Goal: Task Accomplishment & Management: Use online tool/utility

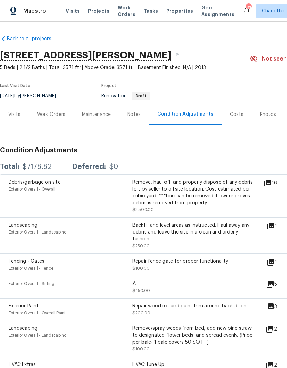
click at [88, 13] on span "Projects" at bounding box center [98, 11] width 21 height 7
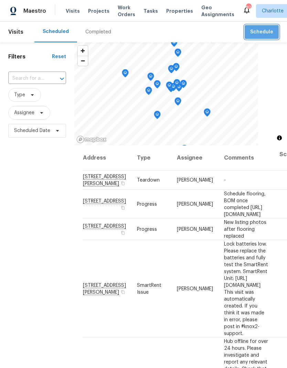
click at [267, 35] on span "Schedule" at bounding box center [261, 32] width 23 height 9
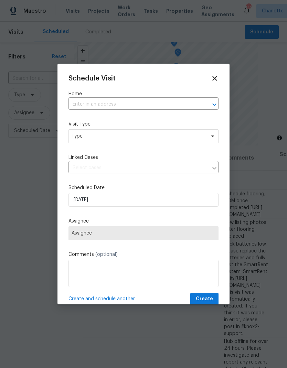
click at [210, 107] on button "Open" at bounding box center [214, 105] width 10 height 10
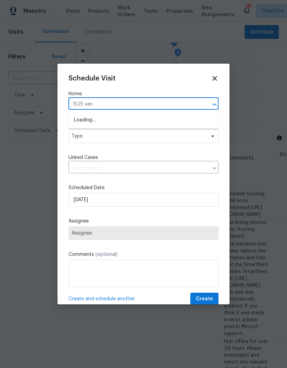
type input "1525 vand"
click at [167, 117] on li "[STREET_ADDRESS][PERSON_NAME]" at bounding box center [143, 120] width 150 height 12
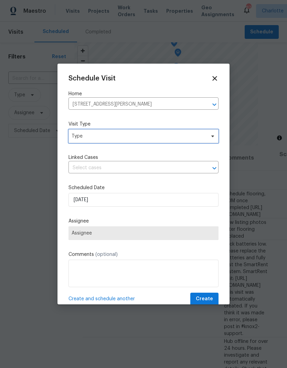
click at [210, 136] on icon at bounding box center [212, 135] width 5 height 5
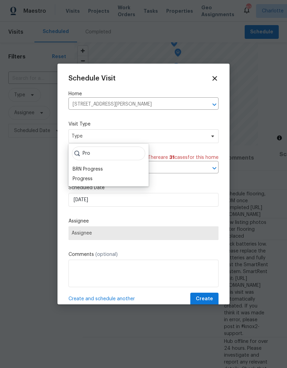
type input "Pro"
click at [74, 178] on div "Progress" at bounding box center [82, 178] width 20 height 7
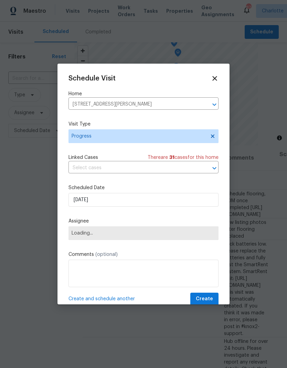
click at [207, 236] on span "Loading..." at bounding box center [143, 232] width 144 height 5
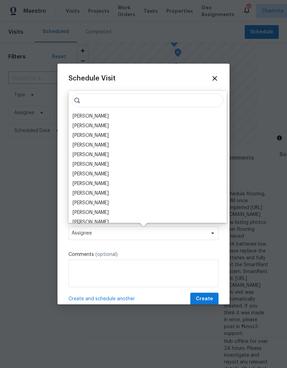
click at [78, 119] on div "[PERSON_NAME]" at bounding box center [90, 116] width 36 height 7
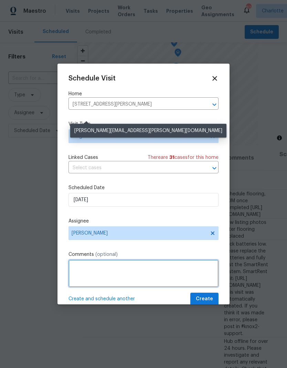
click at [192, 270] on textarea at bounding box center [143, 272] width 150 height 27
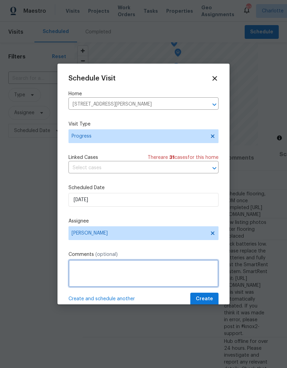
scroll to position [25, 0]
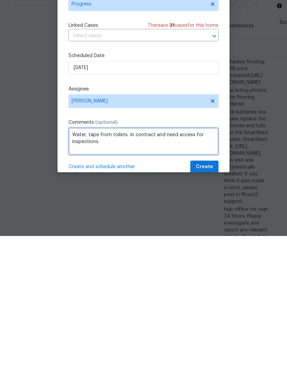
type textarea "Water, tape from toilets. In contract and need access for inspections."
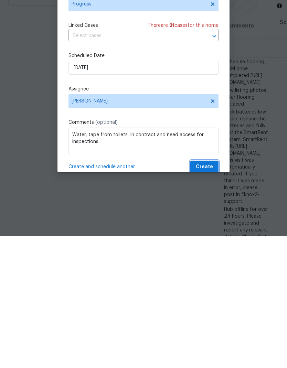
click at [207, 294] on span "Create" at bounding box center [203, 298] width 17 height 9
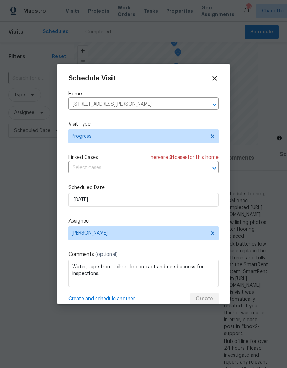
scroll to position [0, 0]
